Goal: Task Accomplishment & Management: Manage account settings

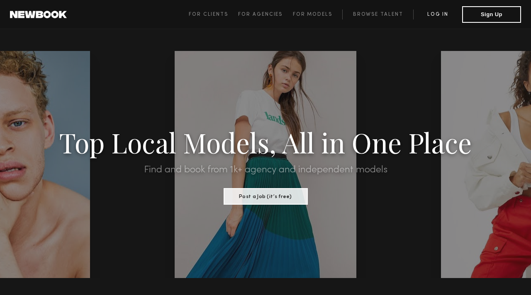
click at [438, 12] on link "Log in" at bounding box center [437, 15] width 49 height 10
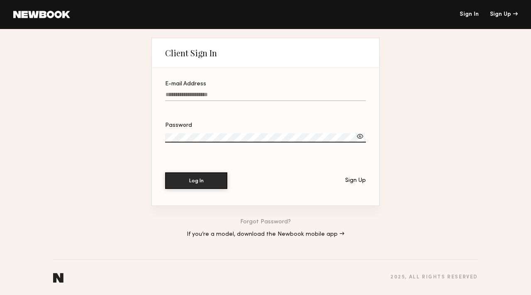
click at [182, 93] on input "E-mail Address" at bounding box center [265, 97] width 201 height 10
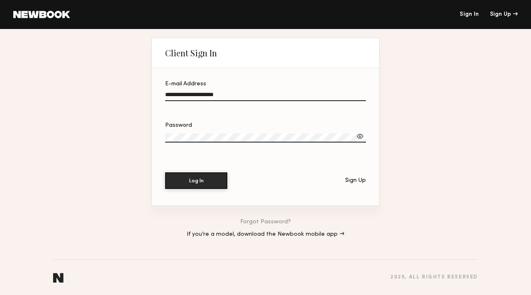
type input "**********"
click at [201, 132] on label "Password" at bounding box center [265, 137] width 201 height 28
click at [359, 135] on div at bounding box center [360, 136] width 8 height 8
click at [197, 176] on button "Log In" at bounding box center [196, 180] width 62 height 17
click at [165, 173] on button "Log In" at bounding box center [196, 181] width 62 height 17
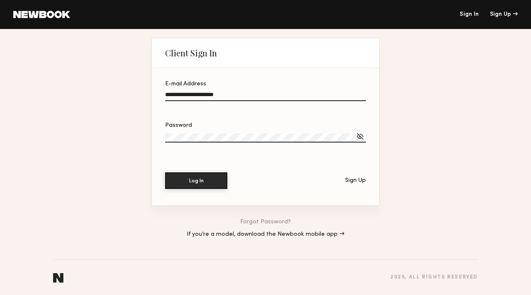
click at [274, 234] on link "If you’re a model, download the Newbook mobile app →" at bounding box center [266, 235] width 158 height 6
